Goal: Task Accomplishment & Management: Manage account settings

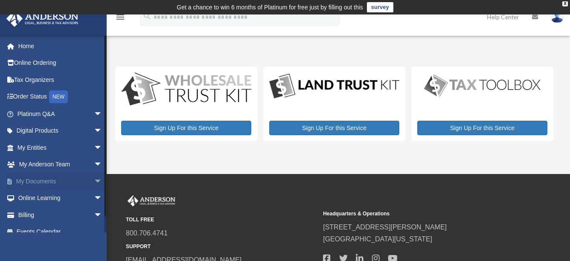
click at [46, 181] on link "My Documents arrow_drop_down" at bounding box center [60, 181] width 109 height 17
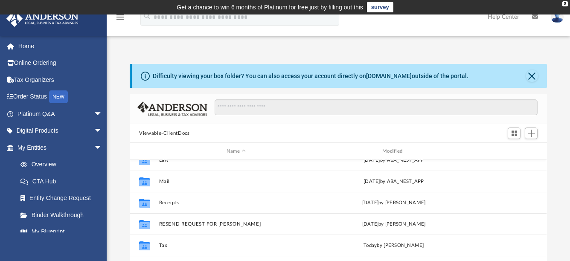
scroll to position [54, 0]
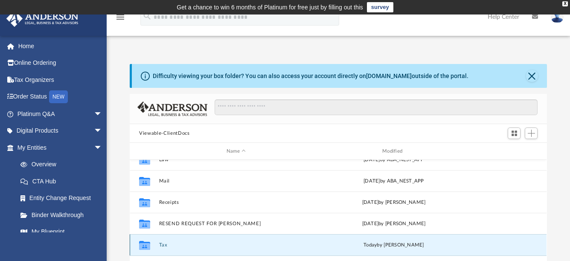
click at [256, 245] on button "Tax" at bounding box center [236, 245] width 154 height 6
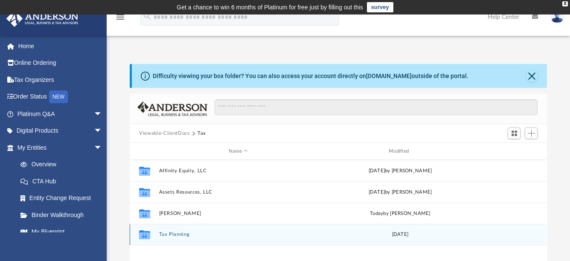
scroll to position [0, 0]
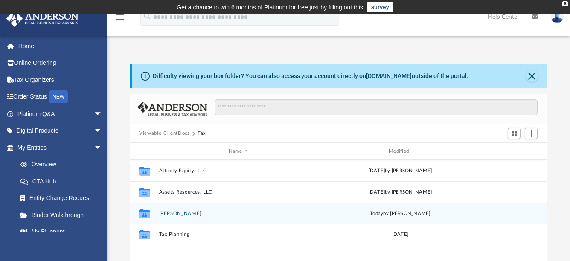
click at [182, 216] on div "Collaborated Folder Newman, Patcharee today by Jasmine Splunge" at bounding box center [338, 213] width 417 height 21
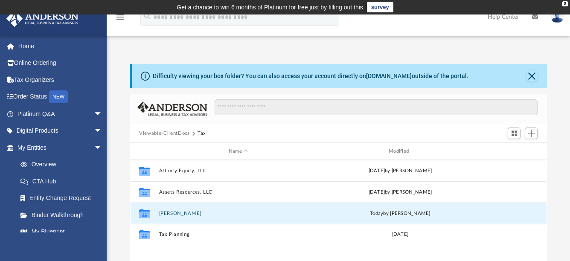
click at [201, 214] on button "Newman, Patcharee" at bounding box center [238, 214] width 158 height 6
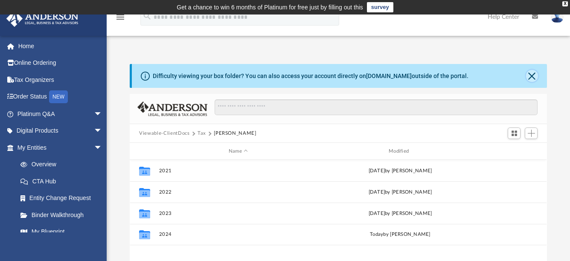
click at [531, 76] on button "Close" at bounding box center [532, 76] width 12 height 12
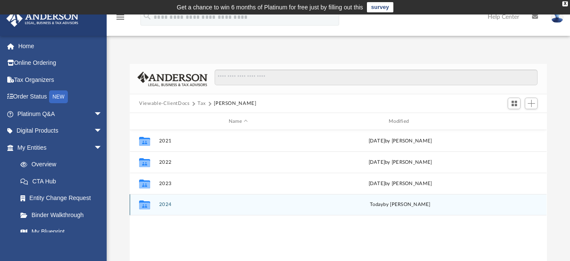
click at [301, 213] on div "Collaborated Folder 2024 today by Jasmine Splunge" at bounding box center [338, 204] width 417 height 21
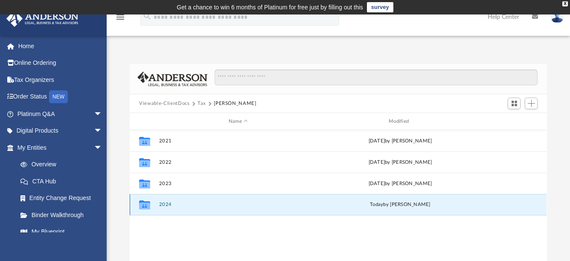
click at [301, 213] on div "Collaborated Folder 2024 today by Jasmine Splunge" at bounding box center [338, 204] width 417 height 21
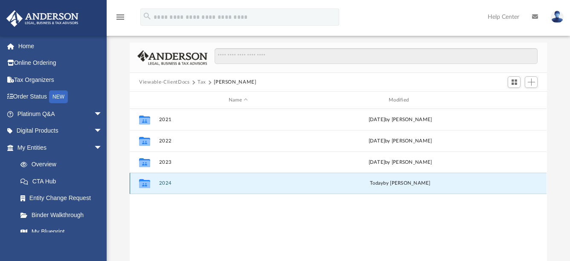
scroll to position [21, 0]
click at [164, 185] on button "2024" at bounding box center [238, 184] width 158 height 6
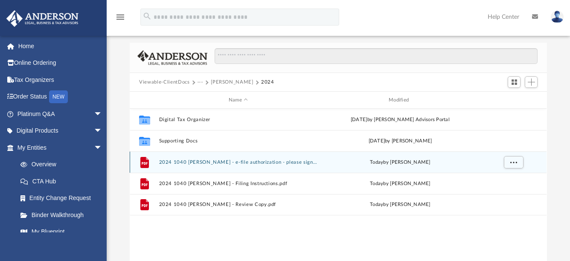
click at [309, 165] on div "File 2024 1040 Newman, Patcharee - e-file authorization - please sign.pdf today…" at bounding box center [338, 162] width 417 height 21
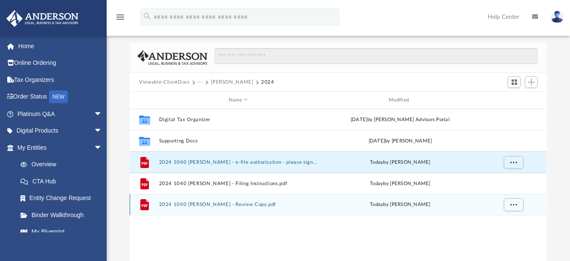
click at [285, 207] on div "File 2024 1040 Newman, Patcharee - Review Copy.pdf today by Jasmine Splunge" at bounding box center [338, 204] width 417 height 21
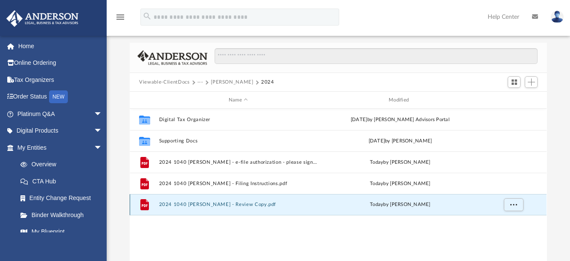
click at [285, 207] on div "File 2024 1040 Newman, Patcharee - Review Copy.pdf today by Jasmine Splunge" at bounding box center [338, 204] width 417 height 21
click at [235, 205] on button "2024 1040 Newman, Patcharee - Review Copy.pdf" at bounding box center [238, 205] width 158 height 6
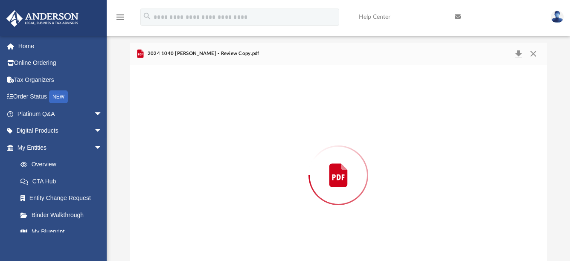
scroll to position [46, 0]
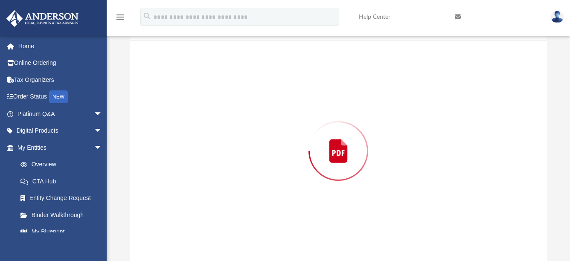
click at [235, 205] on div "Preview" at bounding box center [338, 151] width 417 height 220
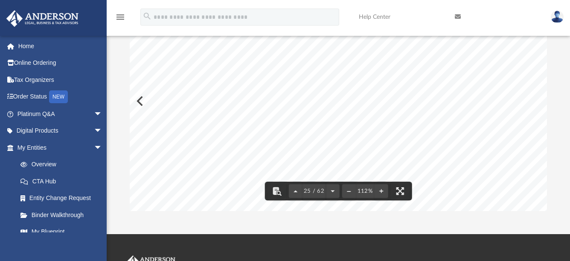
scroll to position [12358, 0]
